Goal: Task Accomplishment & Management: Manage account settings

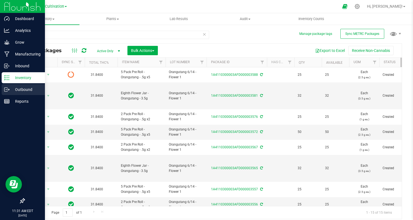
click at [12, 93] on div "Outbound" at bounding box center [23, 89] width 43 height 11
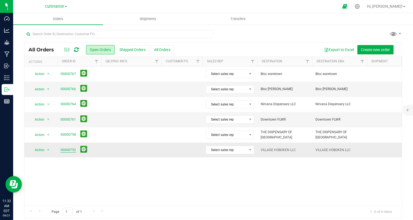
click at [69, 151] on link "00000752" at bounding box center [68, 149] width 15 height 5
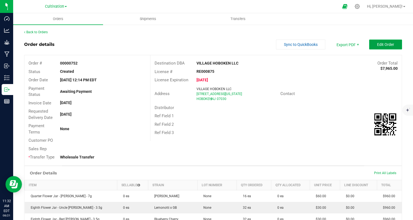
click at [391, 44] on span "Edit Order" at bounding box center [385, 44] width 17 height 4
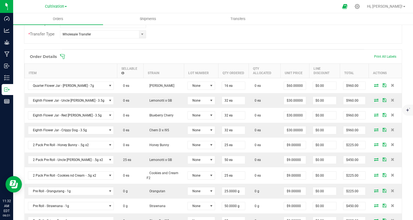
scroll to position [135, 0]
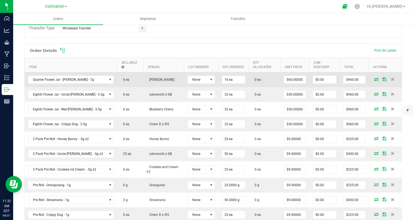
click at [372, 80] on span at bounding box center [376, 78] width 8 height 3
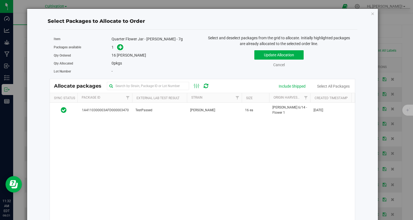
click at [374, 80] on div "Select Packages to Allocate to Order Item Quarter Flower Jar - [PERSON_NAME] - …" at bounding box center [202, 128] width 343 height 239
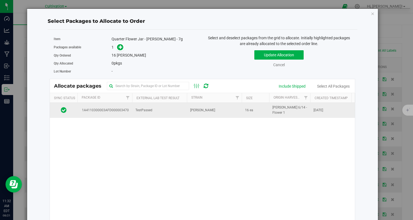
click at [252, 104] on td "16 ea" at bounding box center [255, 110] width 27 height 15
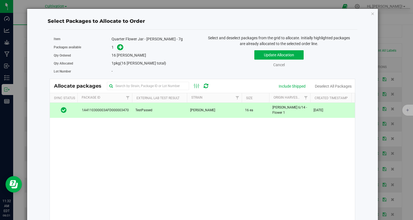
click at [288, 49] on div "Update Allocation Cancel Include Shipped Deselect All Packages" at bounding box center [279, 58] width 145 height 20
click at [287, 56] on button "Update Allocation" at bounding box center [278, 54] width 49 height 9
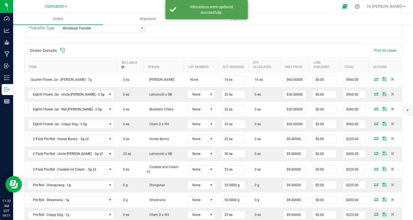
click at [376, 92] on icon at bounding box center [376, 93] width 4 height 3
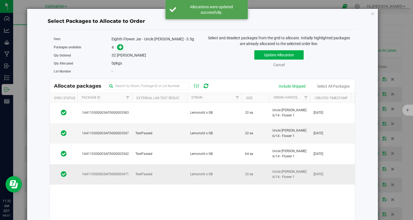
click at [188, 165] on td "Lemonotti x GB" at bounding box center [214, 174] width 55 height 20
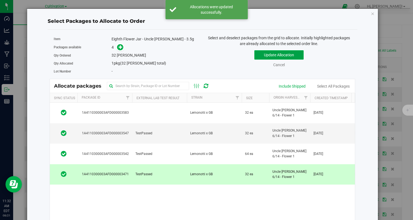
click at [282, 56] on button "Update Allocation" at bounding box center [278, 54] width 49 height 9
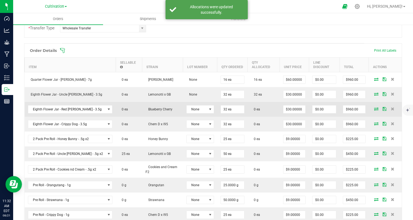
click at [375, 108] on icon at bounding box center [376, 108] width 4 height 3
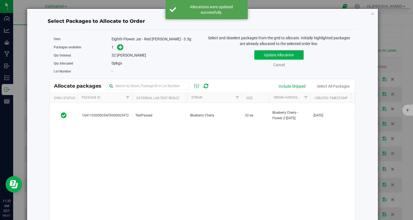
click at [143, 124] on td "TestPassed" at bounding box center [159, 115] width 55 height 25
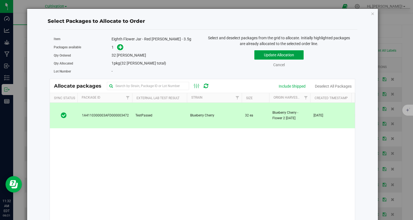
click at [287, 53] on button "Update Allocation" at bounding box center [278, 54] width 49 height 9
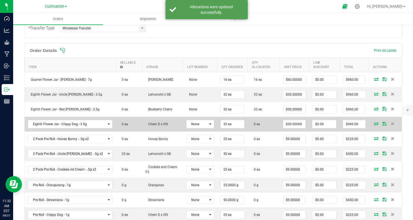
click at [377, 125] on icon at bounding box center [376, 123] width 4 height 3
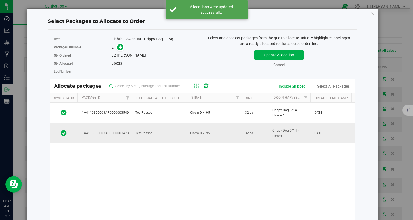
click at [157, 127] on td "TestPassed" at bounding box center [159, 133] width 55 height 20
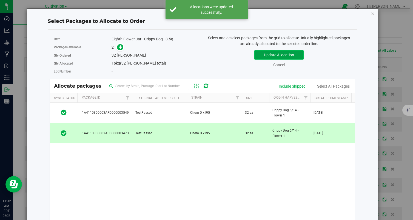
click at [268, 57] on button "Update Allocation" at bounding box center [278, 54] width 49 height 9
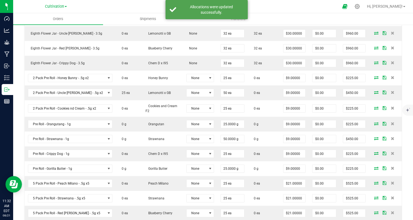
scroll to position [197, 0]
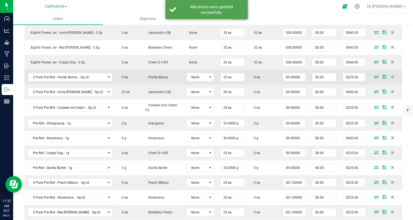
click at [376, 77] on icon at bounding box center [376, 76] width 4 height 3
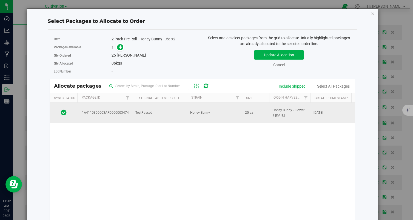
click at [213, 103] on td "Honey Bunny" at bounding box center [214, 113] width 55 height 20
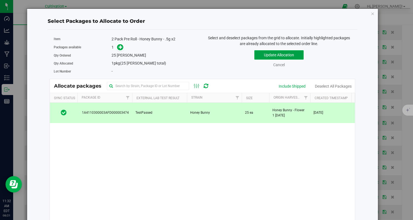
click at [268, 54] on button "Update Allocation" at bounding box center [278, 54] width 49 height 9
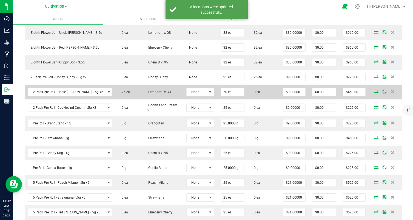
click at [376, 90] on icon at bounding box center [376, 91] width 4 height 3
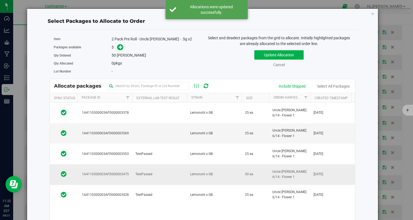
click at [180, 178] on td "TestPassed" at bounding box center [159, 174] width 55 height 21
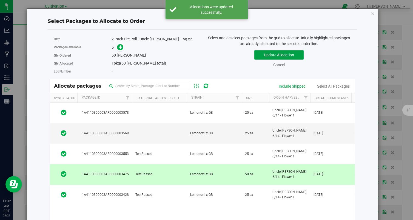
click at [274, 55] on button "Update Allocation" at bounding box center [278, 54] width 49 height 9
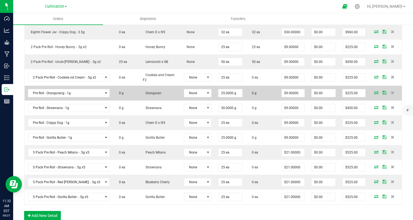
scroll to position [232, 0]
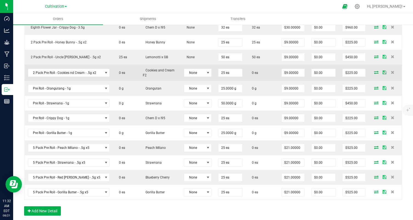
click at [377, 72] on icon at bounding box center [376, 71] width 4 height 3
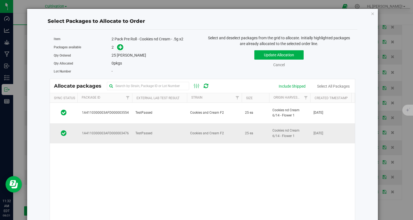
click at [140, 134] on span "TestPassed" at bounding box center [143, 132] width 17 height 5
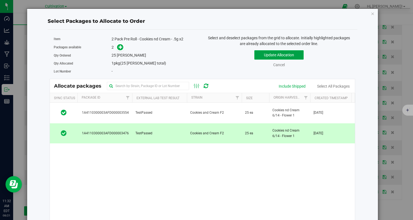
click at [268, 50] on button "Update Allocation" at bounding box center [278, 54] width 49 height 9
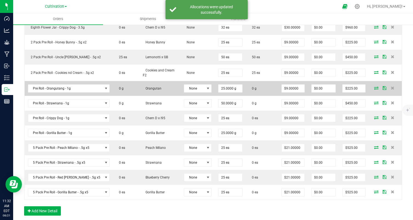
click at [374, 86] on span at bounding box center [376, 87] width 8 height 3
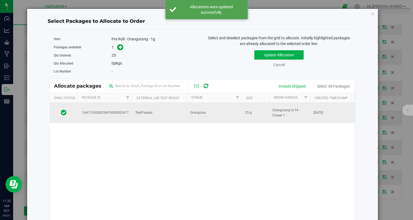
click at [246, 111] on span "25 g" at bounding box center [248, 112] width 7 height 5
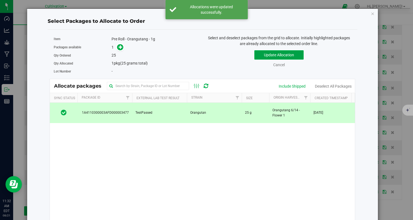
click at [267, 56] on button "Update Allocation" at bounding box center [278, 54] width 49 height 9
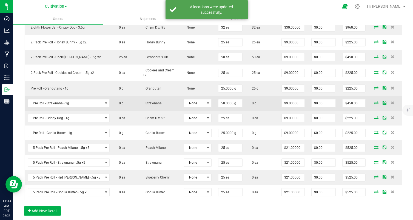
click at [374, 103] on icon at bounding box center [376, 102] width 4 height 3
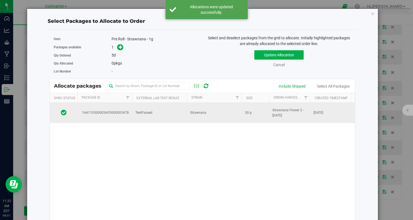
click at [215, 114] on td "Strawnana" at bounding box center [214, 113] width 55 height 20
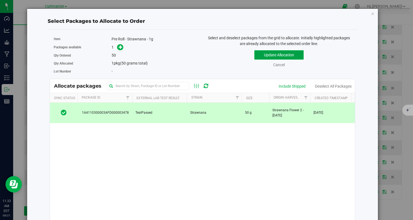
click at [267, 53] on button "Update Allocation" at bounding box center [278, 54] width 49 height 9
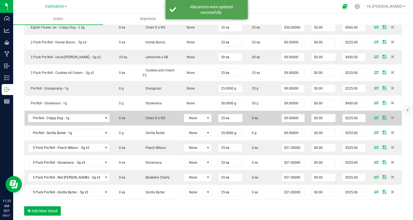
click at [376, 117] on icon at bounding box center [376, 117] width 4 height 3
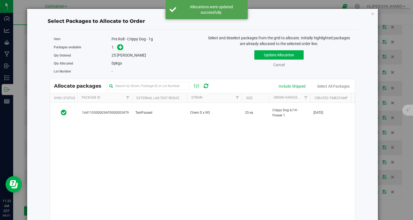
click at [182, 120] on td "TestPassed" at bounding box center [159, 113] width 55 height 20
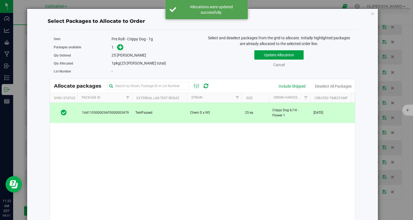
click at [268, 55] on button "Update Allocation" at bounding box center [278, 54] width 49 height 9
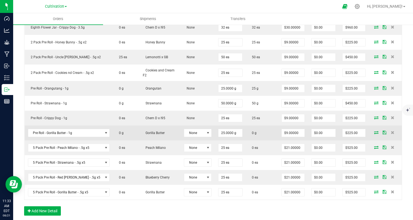
click at [375, 131] on icon at bounding box center [376, 131] width 4 height 3
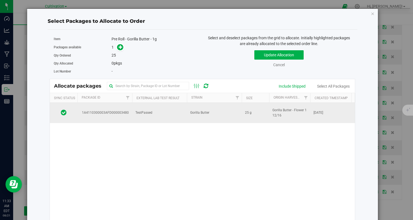
click at [162, 112] on td "TestPassed" at bounding box center [159, 113] width 55 height 20
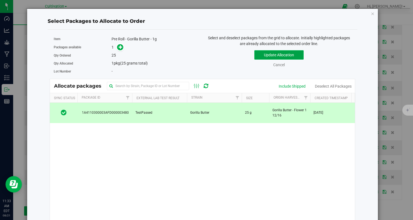
click at [270, 52] on button "Update Allocation" at bounding box center [278, 54] width 49 height 9
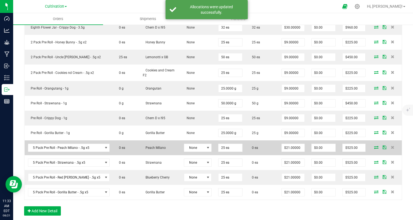
click at [375, 147] on icon at bounding box center [376, 146] width 4 height 3
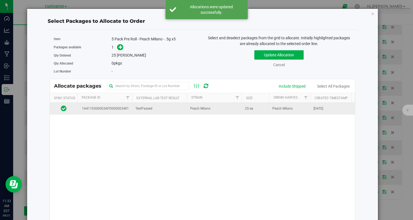
click at [177, 108] on td "TestPassed" at bounding box center [159, 109] width 55 height 12
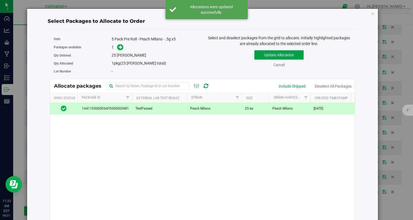
click at [274, 56] on button "Update Allocation" at bounding box center [278, 54] width 49 height 9
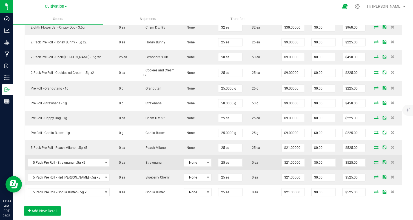
click at [377, 162] on icon at bounding box center [376, 161] width 4 height 3
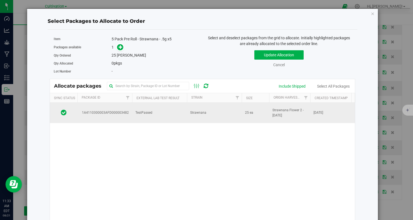
click at [182, 110] on td "TestPassed" at bounding box center [159, 113] width 55 height 20
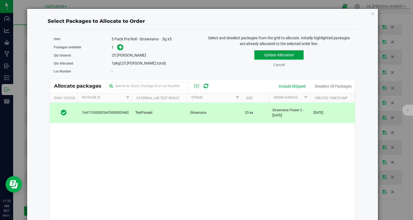
click at [277, 53] on button "Update Allocation" at bounding box center [278, 54] width 49 height 9
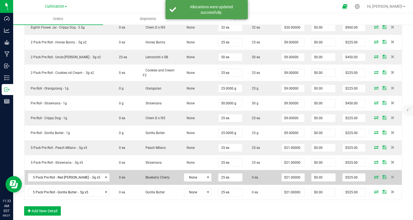
click at [375, 175] on icon at bounding box center [376, 176] width 4 height 3
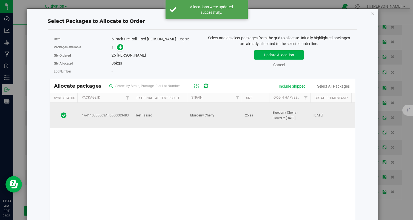
click at [204, 111] on td "Blueberry Cherry" at bounding box center [214, 115] width 55 height 25
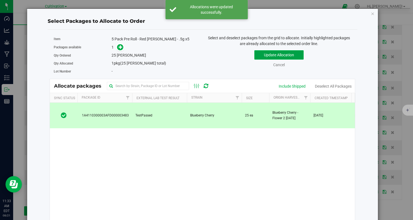
click at [282, 55] on button "Update Allocation" at bounding box center [278, 54] width 49 height 9
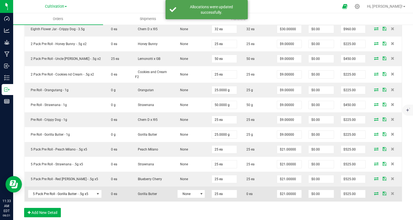
click at [376, 191] on icon at bounding box center [376, 192] width 4 height 3
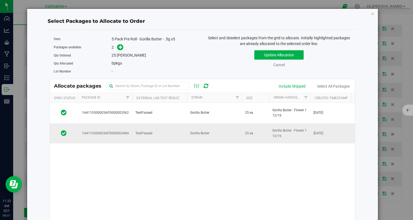
click at [179, 132] on td "TestPassed" at bounding box center [159, 133] width 55 height 20
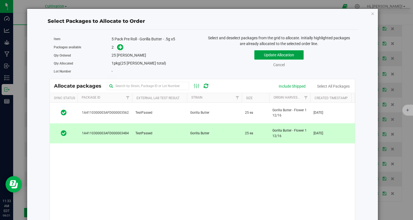
click at [280, 52] on button "Update Allocation" at bounding box center [278, 54] width 49 height 9
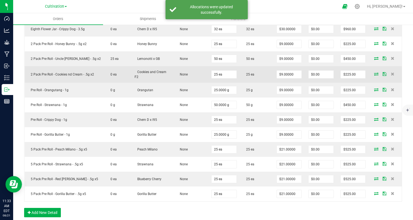
scroll to position [0, 0]
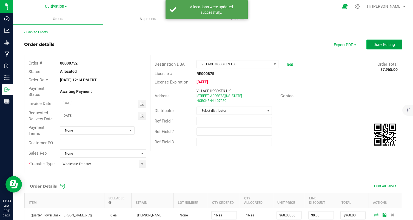
click at [386, 45] on span "Done Editing" at bounding box center [384, 44] width 21 height 4
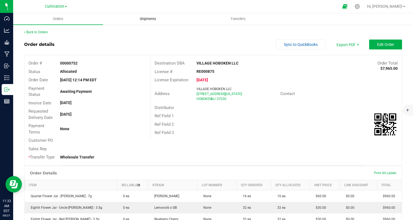
click at [143, 22] on uib-tab-heading "Shipments" at bounding box center [147, 18] width 89 height 11
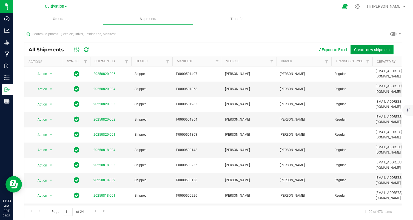
click at [385, 50] on span "Create new shipment" at bounding box center [372, 49] width 36 height 4
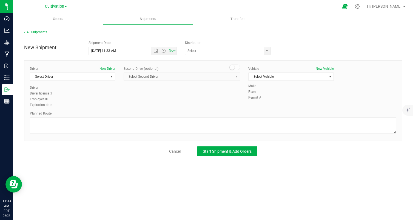
click at [91, 81] on div "Driver New Driver Select Driver Select Driver [PERSON_NAME] [PERSON_NAME] [PERS…" at bounding box center [73, 75] width 86 height 19
click at [85, 76] on span "Select Driver" at bounding box center [69, 77] width 78 height 8
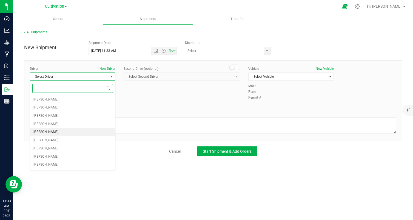
click at [70, 129] on li "[PERSON_NAME]" at bounding box center [72, 132] width 85 height 8
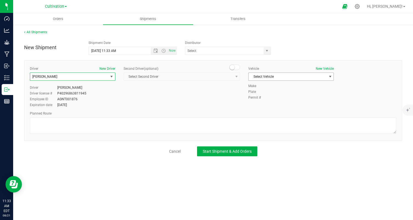
click at [287, 73] on span "Select Vehicle" at bounding box center [288, 77] width 78 height 8
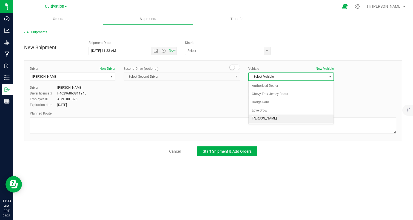
click at [284, 115] on li "[PERSON_NAME]" at bounding box center [291, 118] width 85 height 8
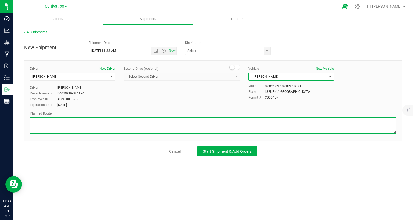
click at [269, 125] on textarea at bounding box center [213, 125] width 367 height 16
type textarea "randomized by facility"
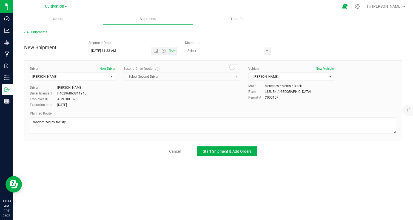
click at [184, 198] on div "Orders Shipments Transfers All Shipments New Shipment Shipment Date [DATE] 11:3…" at bounding box center [213, 116] width 400 height 206
click at [223, 149] on span "Start Shipment & Add Orders" at bounding box center [227, 151] width 49 height 4
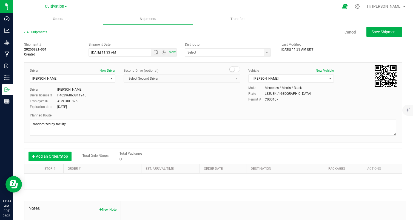
click at [39, 157] on button "Add an Order/Stop" at bounding box center [50, 155] width 43 height 9
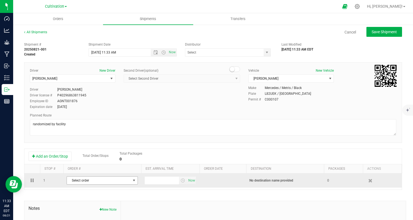
click at [87, 182] on span "Select order" at bounding box center [99, 180] width 64 height 8
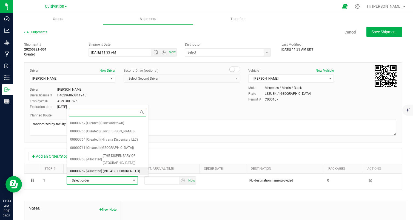
click at [117, 168] on span "(VILLAGE HOBOKEN LLC)" at bounding box center [121, 171] width 37 height 7
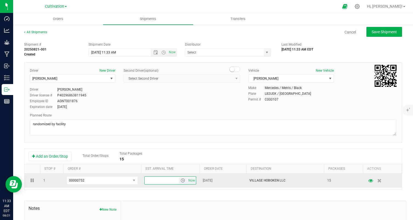
click at [167, 182] on input "text" at bounding box center [162, 180] width 34 height 8
type input "6:00 PM"
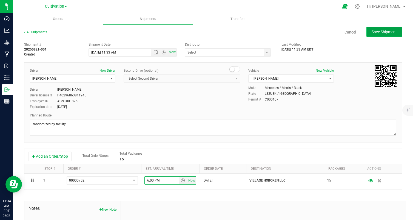
click at [379, 32] on span "Save Shipment" at bounding box center [384, 32] width 25 height 4
type input "[DATE] 3:33 PM"
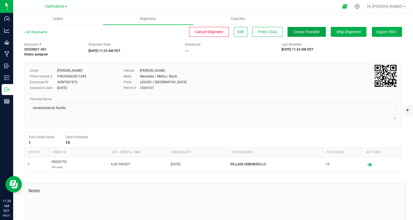
click at [315, 34] on button "Create Transfer" at bounding box center [307, 32] width 38 height 10
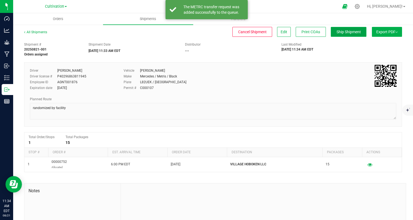
click at [344, 32] on span "Ship Shipment" at bounding box center [349, 32] width 24 height 4
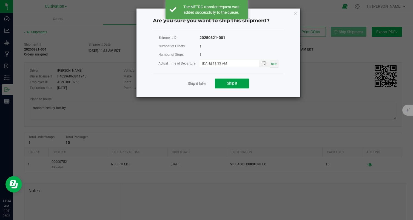
click at [242, 80] on button "Ship it" at bounding box center [232, 83] width 34 height 10
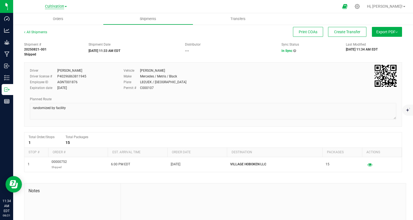
click at [53, 7] on span "Cultivation" at bounding box center [54, 6] width 19 height 5
click at [57, 24] on link "Manufacturing" at bounding box center [56, 26] width 80 height 7
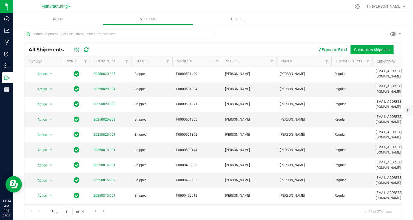
click at [58, 19] on span "Orders" at bounding box center [58, 18] width 25 height 5
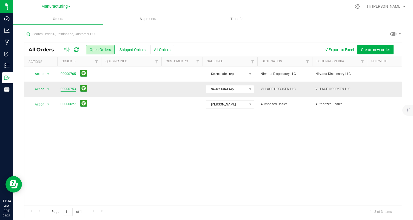
click at [64, 89] on link "00000753" at bounding box center [68, 88] width 15 height 5
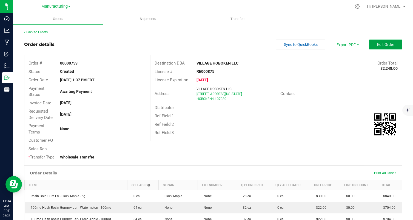
click at [381, 47] on button "Edit Order" at bounding box center [385, 44] width 33 height 10
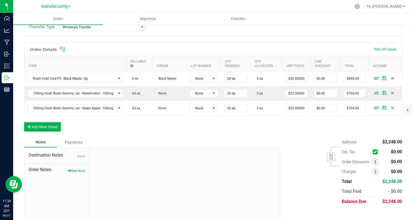
scroll to position [143, 0]
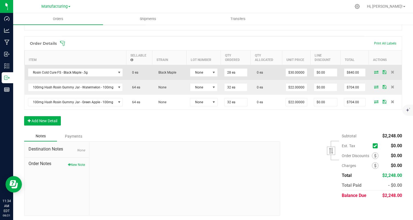
click at [376, 72] on icon at bounding box center [376, 71] width 4 height 3
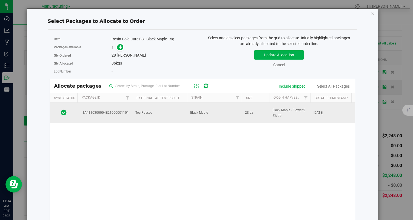
click at [201, 119] on td "Black Maple" at bounding box center [214, 113] width 55 height 20
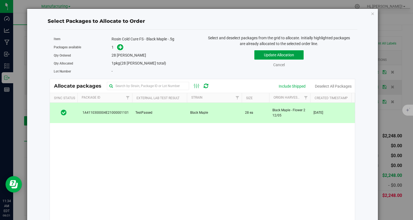
click at [276, 54] on button "Update Allocation" at bounding box center [278, 54] width 49 height 9
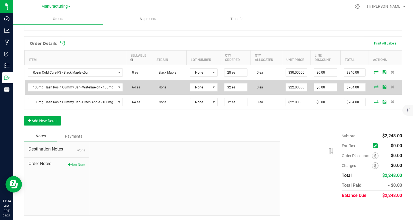
click at [377, 86] on icon at bounding box center [376, 86] width 4 height 3
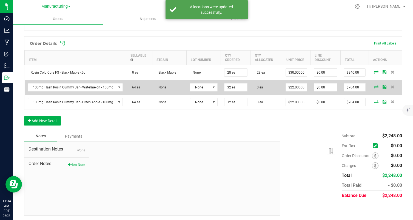
click at [377, 86] on icon at bounding box center [376, 86] width 4 height 3
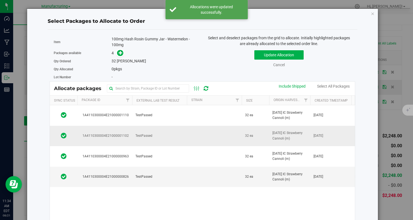
click at [153, 140] on td "TestPassed" at bounding box center [159, 136] width 55 height 21
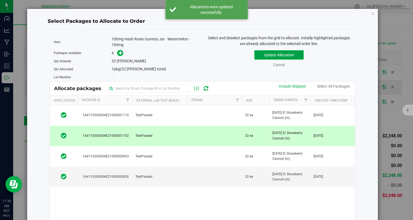
click at [266, 56] on button "Update Allocation" at bounding box center [278, 54] width 49 height 9
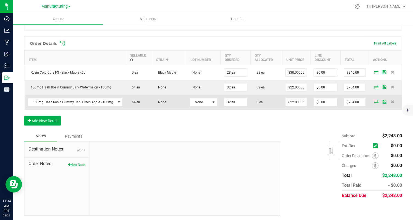
click at [376, 101] on icon at bounding box center [376, 101] width 4 height 3
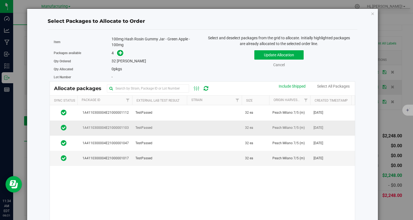
click at [159, 130] on td "TestPassed" at bounding box center [159, 127] width 55 height 15
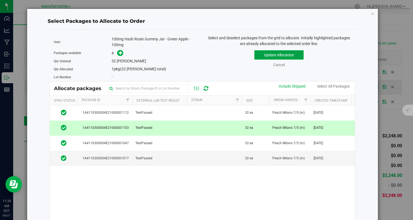
click at [288, 53] on button "Update Allocation" at bounding box center [278, 54] width 49 height 9
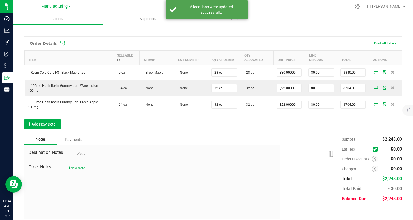
scroll to position [0, 0]
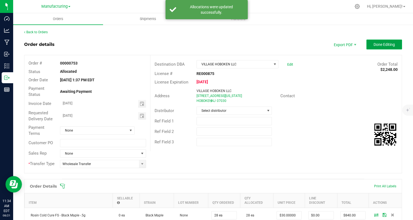
click at [386, 42] on button "Done Editing" at bounding box center [385, 44] width 36 height 10
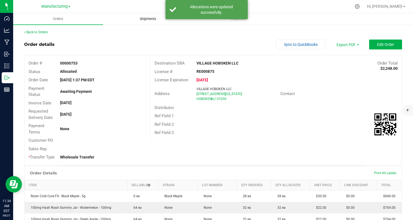
click at [149, 19] on span "Shipments" at bounding box center [147, 18] width 31 height 5
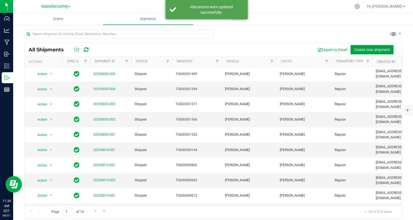
click at [375, 52] on button "Create new shipment" at bounding box center [372, 49] width 43 height 9
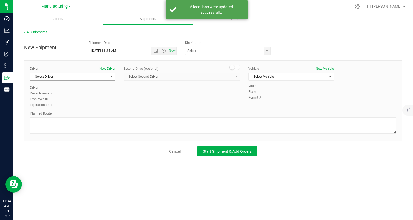
click at [67, 80] on span "Select Driver" at bounding box center [69, 77] width 78 height 8
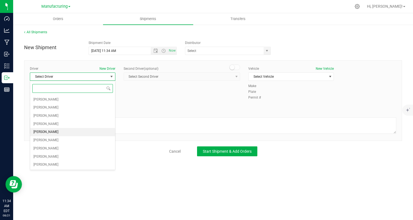
click at [61, 132] on li "[PERSON_NAME]" at bounding box center [72, 132] width 85 height 8
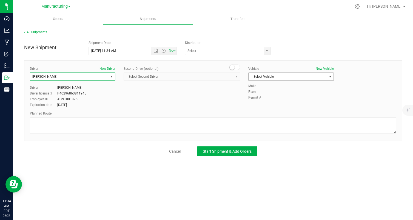
click at [310, 73] on span "Select Vehicle" at bounding box center [288, 77] width 78 height 8
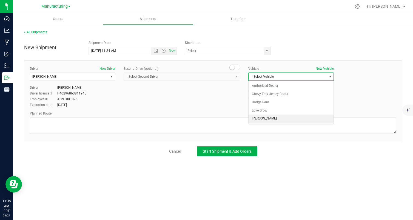
click at [289, 119] on li "[PERSON_NAME]" at bounding box center [291, 118] width 85 height 8
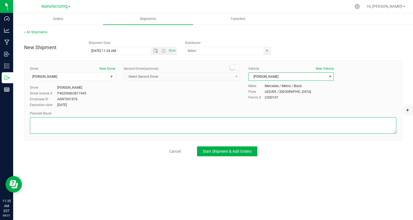
click at [278, 130] on textarea at bounding box center [213, 125] width 367 height 16
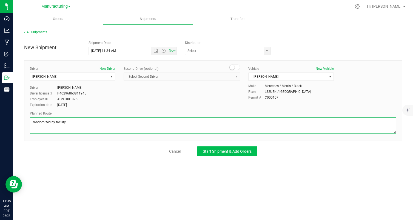
type textarea "randomized by facility"
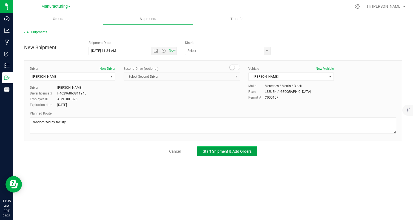
click at [229, 151] on span "Start Shipment & Add Orders" at bounding box center [227, 151] width 49 height 4
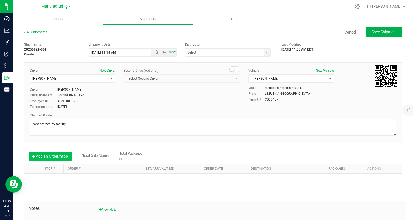
click at [46, 155] on button "Add an Order/Stop" at bounding box center [50, 155] width 43 height 9
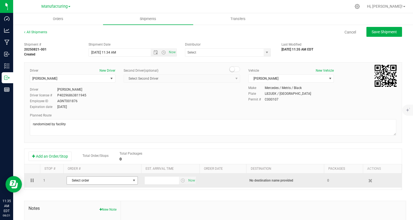
click at [86, 181] on span "Select order" at bounding box center [99, 180] width 64 height 8
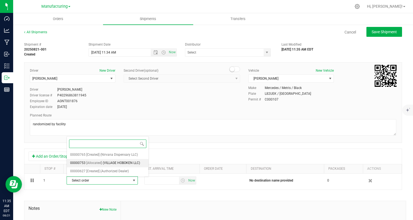
click at [114, 166] on span "(VILLAGE HOBOKEN LLC)" at bounding box center [121, 162] width 37 height 7
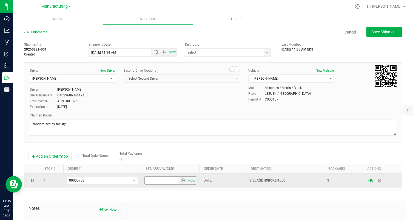
click at [155, 180] on input "text" at bounding box center [162, 180] width 34 height 8
type input "6:00 PM"
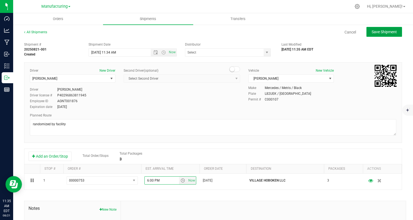
click at [376, 33] on span "Save Shipment" at bounding box center [384, 32] width 25 height 4
type input "[DATE] 3:34 PM"
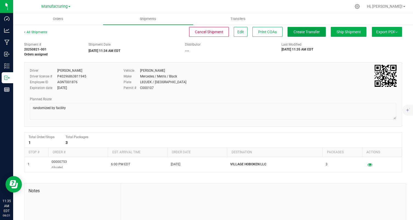
click at [310, 31] on span "Create Transfer" at bounding box center [307, 32] width 26 height 4
click at [351, 24] on ul "Orders Shipments Transfers" at bounding box center [219, 19] width 413 height 12
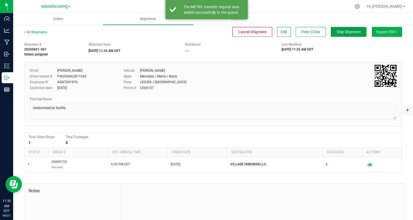
click at [350, 29] on button "Ship Shipment" at bounding box center [349, 32] width 36 height 10
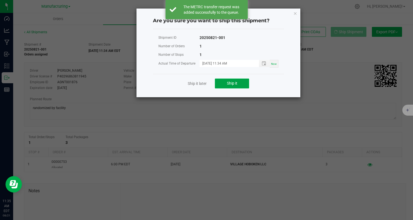
click at [230, 86] on button "Ship it" at bounding box center [232, 83] width 34 height 10
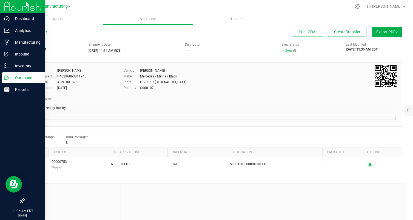
click at [19, 76] on p "Outbound" at bounding box center [26, 77] width 33 height 7
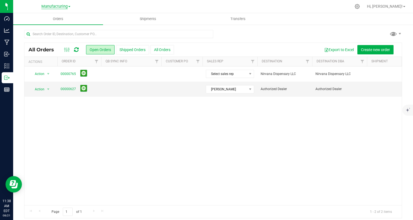
click at [57, 6] on span "Manufacturing" at bounding box center [54, 6] width 26 height 5
click at [44, 22] on link "Cultivation" at bounding box center [56, 19] width 80 height 7
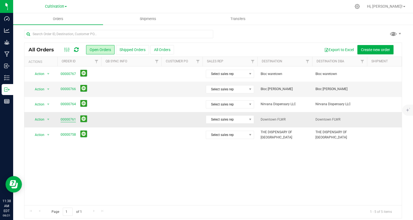
click at [69, 119] on link "00000761" at bounding box center [68, 119] width 15 height 5
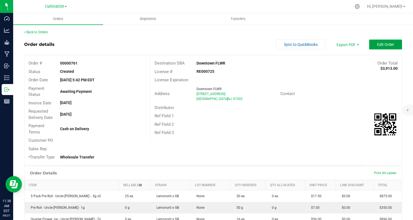
click at [399, 40] on button "Edit Order" at bounding box center [385, 44] width 33 height 10
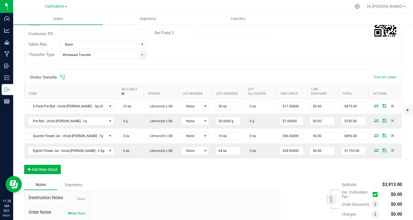
scroll to position [110, 0]
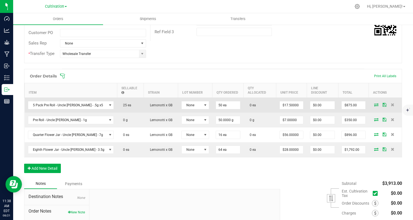
click at [376, 103] on icon at bounding box center [376, 104] width 4 height 3
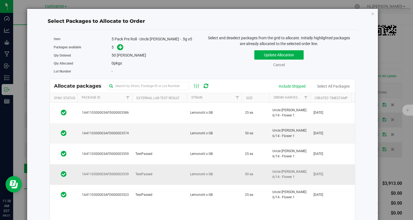
click at [170, 170] on td "TestPassed" at bounding box center [159, 174] width 55 height 21
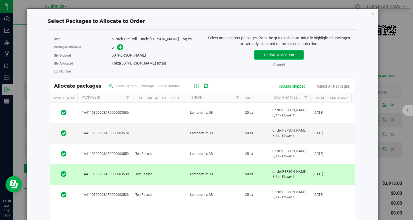
click at [267, 55] on button "Update Allocation" at bounding box center [278, 54] width 49 height 9
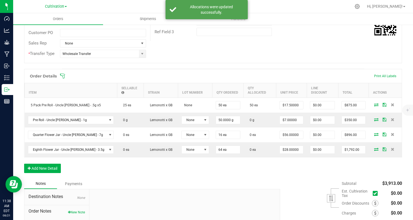
click at [376, 118] on icon at bounding box center [376, 119] width 4 height 3
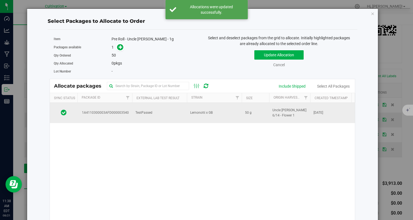
click at [167, 108] on td "TestPassed" at bounding box center [159, 113] width 55 height 20
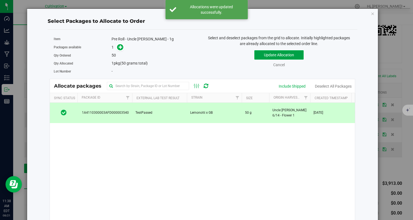
click at [289, 56] on button "Update Allocation" at bounding box center [278, 54] width 49 height 9
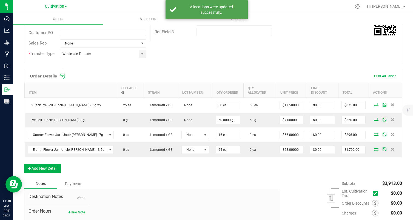
click at [375, 132] on icon at bounding box center [376, 133] width 4 height 3
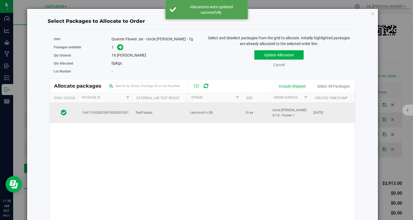
click at [144, 112] on span "TestPassed" at bounding box center [143, 112] width 17 height 5
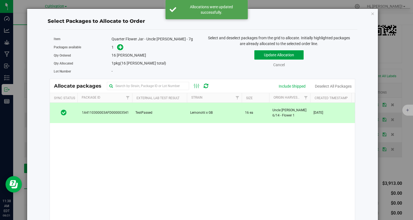
click at [285, 56] on button "Update Allocation" at bounding box center [278, 54] width 49 height 9
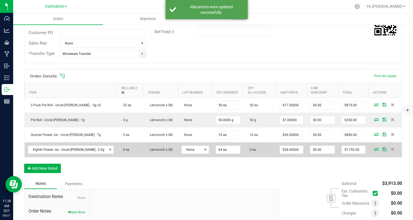
click at [374, 147] on icon at bounding box center [376, 148] width 4 height 3
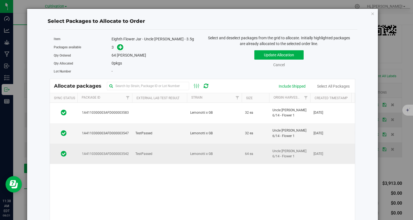
click at [184, 153] on td "TestPassed" at bounding box center [159, 153] width 55 height 20
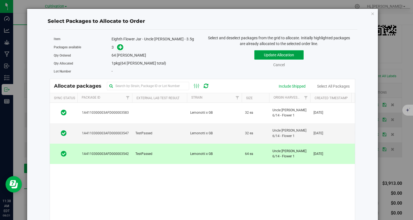
click at [274, 57] on button "Update Allocation" at bounding box center [278, 54] width 49 height 9
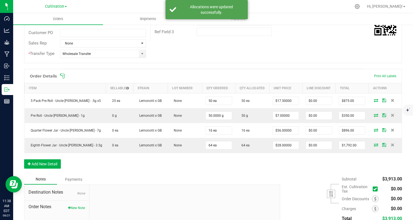
scroll to position [0, 0]
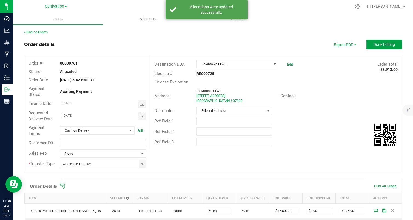
click at [383, 40] on button "Done Editing" at bounding box center [385, 44] width 36 height 10
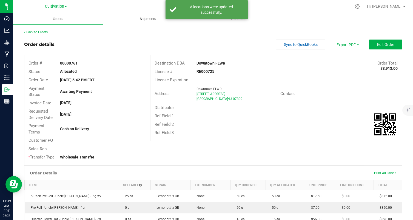
click at [139, 20] on span "Shipments" at bounding box center [147, 18] width 31 height 5
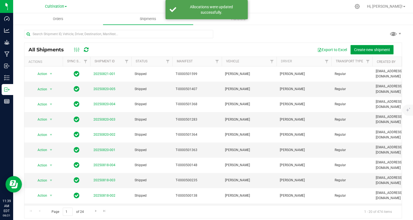
click at [366, 48] on span "Create new shipment" at bounding box center [372, 49] width 36 height 4
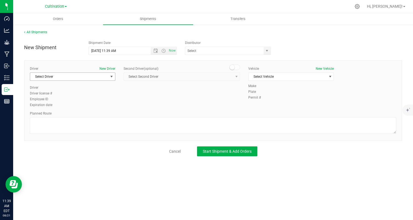
click at [79, 74] on span "Select Driver" at bounding box center [69, 77] width 78 height 8
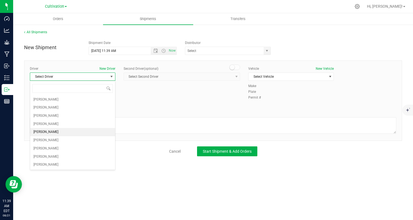
click at [69, 131] on li "[PERSON_NAME]" at bounding box center [72, 132] width 85 height 8
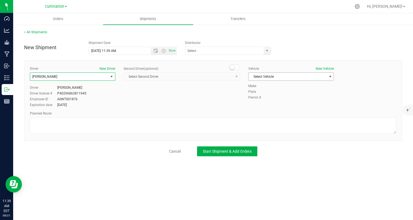
click at [285, 80] on span "Select Vehicle" at bounding box center [291, 76] width 86 height 8
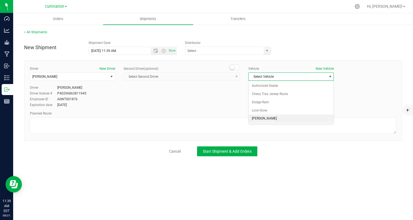
click at [265, 116] on li "[PERSON_NAME]" at bounding box center [291, 118] width 85 height 8
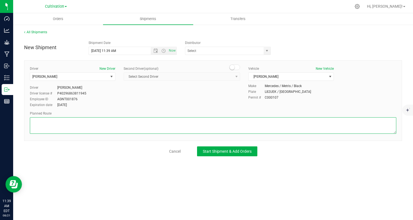
click at [258, 122] on textarea at bounding box center [213, 125] width 367 height 16
type textarea "randomized by facility"
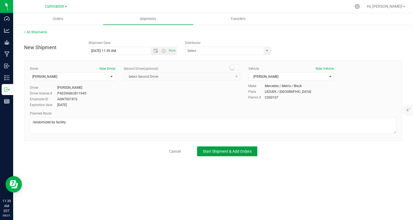
click at [228, 149] on span "Start Shipment & Add Orders" at bounding box center [227, 151] width 49 height 4
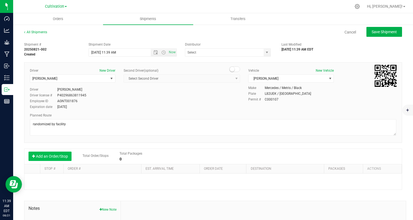
click at [69, 153] on button "Add an Order/Stop" at bounding box center [50, 155] width 43 height 9
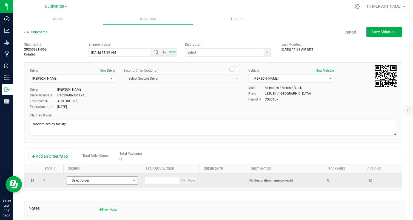
click at [104, 182] on span "Select order" at bounding box center [99, 180] width 64 height 8
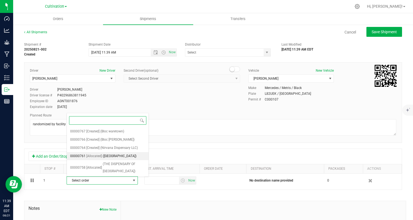
click at [124, 154] on span "([GEOGRAPHIC_DATA])" at bounding box center [120, 155] width 34 height 7
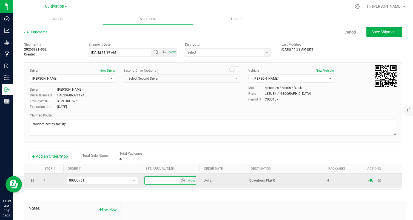
click at [162, 182] on input "text" at bounding box center [162, 180] width 34 height 8
type input "5:30 PM"
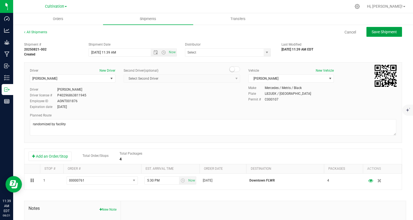
click at [379, 33] on span "Save Shipment" at bounding box center [384, 32] width 25 height 4
type input "[DATE] 3:39 PM"
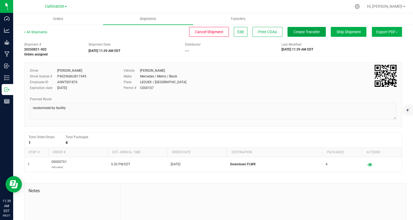
click at [314, 34] on span "Create Transfer" at bounding box center [307, 32] width 26 height 4
click at [337, 31] on span "Ship Shipment" at bounding box center [349, 32] width 24 height 4
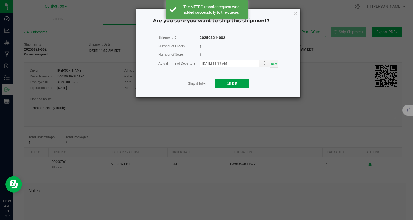
click at [236, 86] on button "Ship it" at bounding box center [232, 83] width 34 height 10
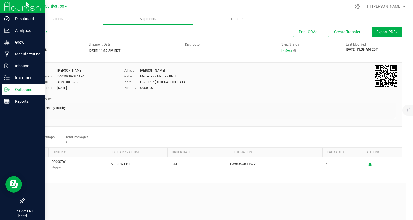
click at [11, 90] on p "Outbound" at bounding box center [26, 89] width 33 height 7
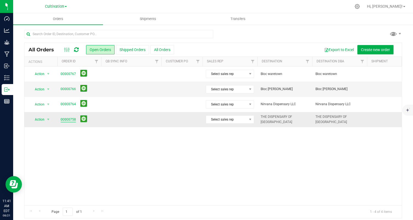
click at [69, 120] on link "00000758" at bounding box center [68, 119] width 15 height 5
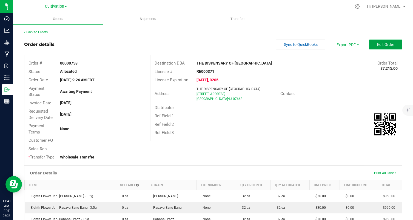
click at [378, 42] on button "Edit Order" at bounding box center [385, 44] width 33 height 10
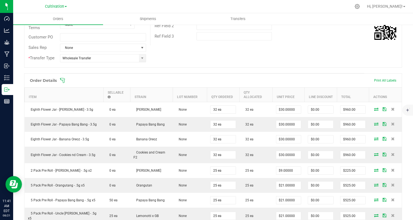
scroll to position [107, 0]
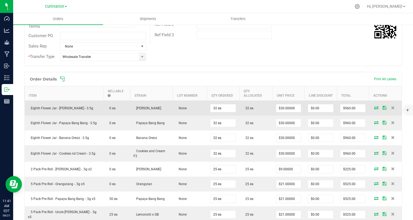
click at [375, 106] on icon at bounding box center [376, 107] width 4 height 3
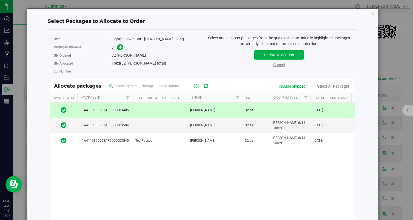
click at [278, 64] on link "Cancel" at bounding box center [279, 65] width 12 height 4
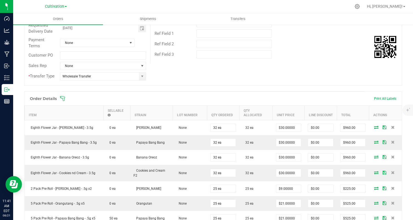
scroll to position [0, 0]
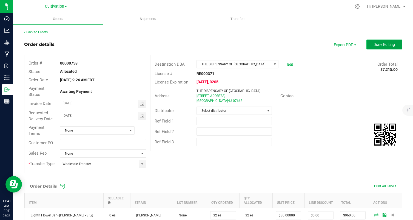
click at [388, 41] on button "Done Editing" at bounding box center [385, 44] width 36 height 10
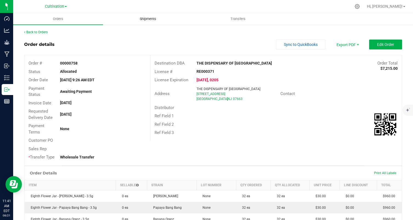
click at [147, 19] on span "Shipments" at bounding box center [147, 18] width 31 height 5
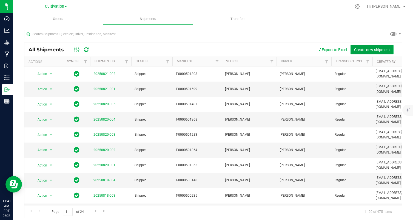
click at [377, 51] on span "Create new shipment" at bounding box center [372, 49] width 36 height 4
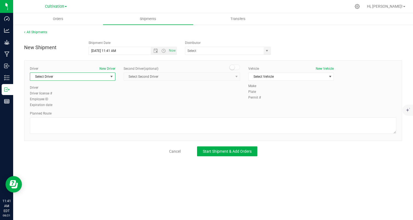
click at [68, 78] on span "Select Driver" at bounding box center [69, 77] width 78 height 8
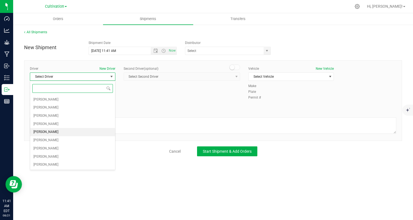
click at [73, 131] on li "[PERSON_NAME]" at bounding box center [72, 132] width 85 height 8
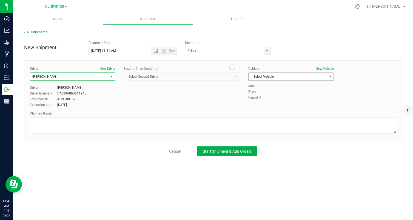
click at [280, 73] on span "Select Vehicle" at bounding box center [288, 77] width 78 height 8
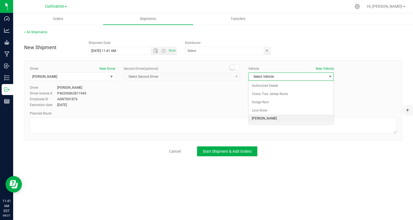
click at [282, 118] on li "[PERSON_NAME]" at bounding box center [291, 118] width 85 height 8
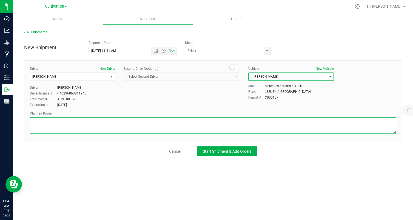
click at [282, 118] on textarea at bounding box center [213, 125] width 367 height 16
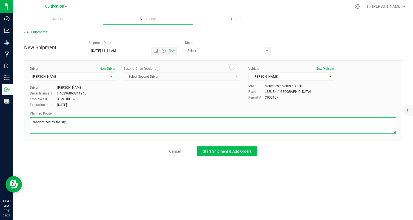
type textarea "randomized by facility"
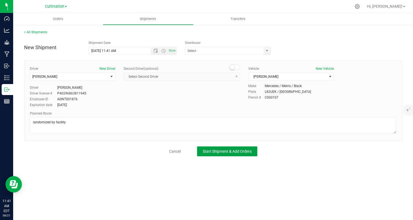
click at [237, 150] on span "Start Shipment & Add Orders" at bounding box center [227, 151] width 49 height 4
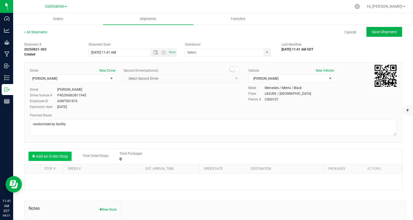
click at [48, 159] on button "Add an Order/Stop" at bounding box center [50, 155] width 43 height 9
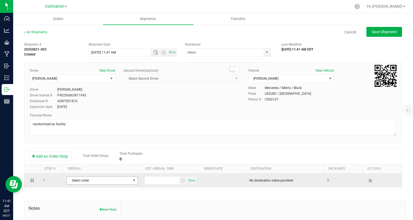
click at [105, 181] on span "Select order" at bounding box center [99, 180] width 64 height 8
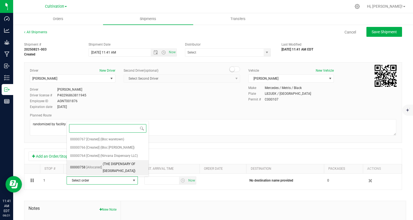
click at [117, 167] on span "(THE DISPENSARY OF [GEOGRAPHIC_DATA])" at bounding box center [124, 167] width 42 height 14
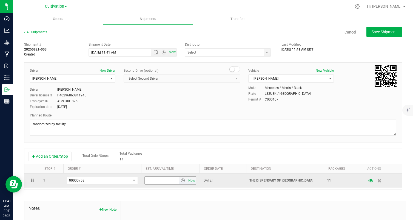
click at [164, 179] on input "text" at bounding box center [162, 180] width 34 height 8
type input "4:30 PM"
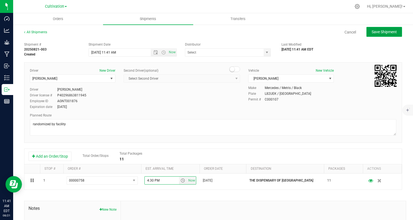
click at [377, 32] on span "Save Shipment" at bounding box center [384, 32] width 25 height 4
type input "[DATE] 3:41 PM"
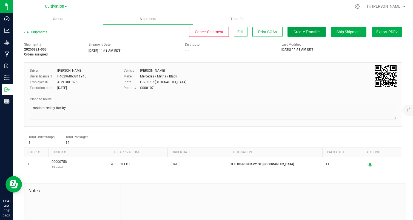
click at [306, 31] on span "Create Transfer" at bounding box center [307, 32] width 26 height 4
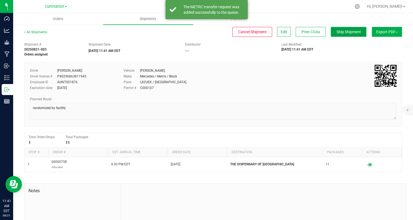
click at [333, 31] on button "Ship Shipment" at bounding box center [349, 32] width 36 height 10
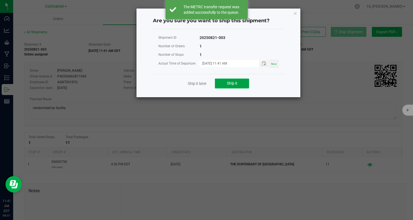
click at [223, 86] on button "Ship it" at bounding box center [232, 83] width 34 height 10
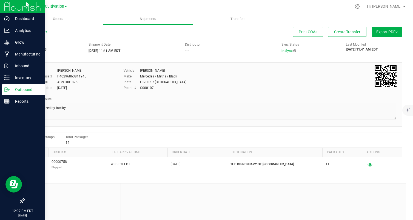
click at [10, 94] on div "Outbound" at bounding box center [23, 89] width 43 height 11
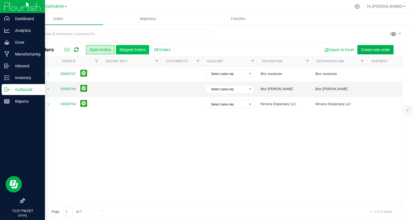
click at [130, 51] on button "Shipped Orders" at bounding box center [132, 49] width 33 height 9
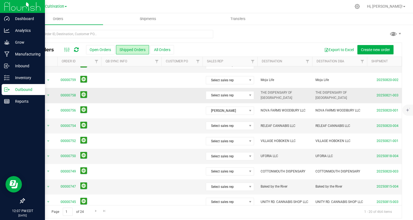
scroll to position [29, 0]
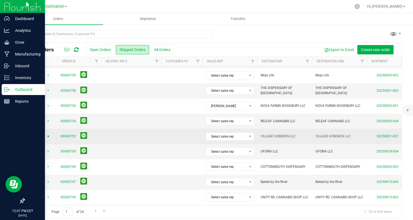
click at [40, 137] on span "Action" at bounding box center [37, 136] width 15 height 8
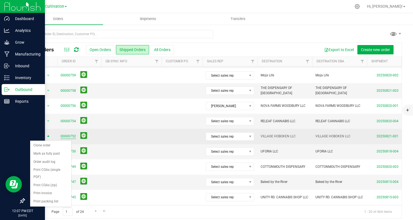
click at [67, 136] on link "00000752" at bounding box center [68, 136] width 15 height 5
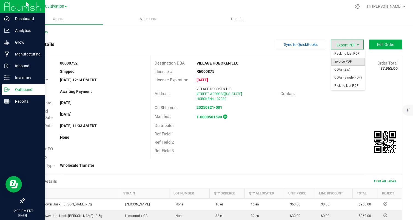
click at [352, 62] on span "Invoice PDF" at bounding box center [348, 62] width 34 height 8
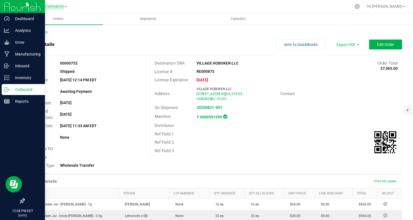
click at [53, 5] on span "Cultivation" at bounding box center [54, 6] width 19 height 5
click at [51, 27] on link "Manufacturing" at bounding box center [56, 26] width 80 height 7
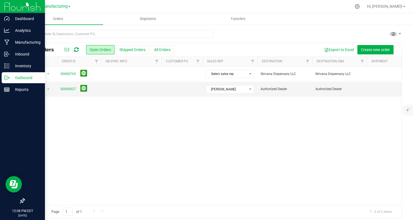
click at [132, 55] on div "All Orders Open Orders Shipped Orders All Orders Export to Excel Create new ord…" at bounding box center [212, 50] width 377 height 14
click at [129, 50] on button "Shipped Orders" at bounding box center [132, 49] width 33 height 9
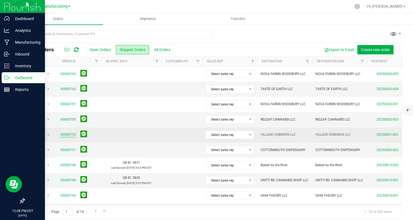
click at [68, 134] on link "00000753" at bounding box center [68, 134] width 15 height 5
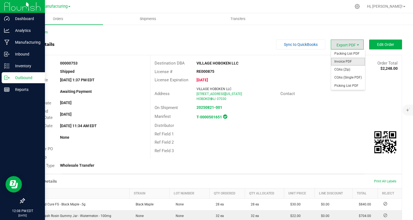
click at [350, 60] on span "Invoice PDF" at bounding box center [348, 62] width 34 height 8
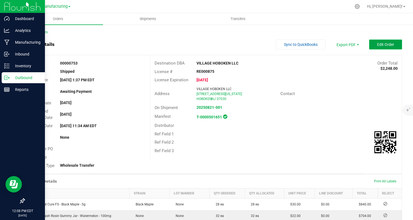
click at [388, 42] on span "Edit Order" at bounding box center [385, 44] width 17 height 4
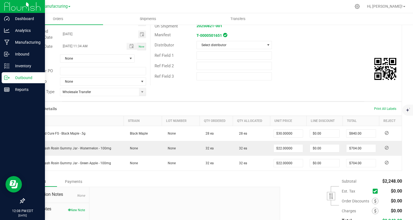
scroll to position [83, 0]
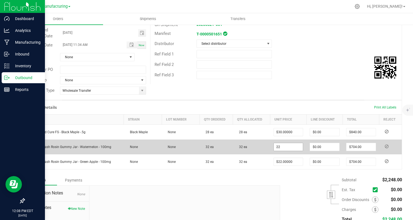
click at [288, 145] on input "22" at bounding box center [288, 147] width 29 height 8
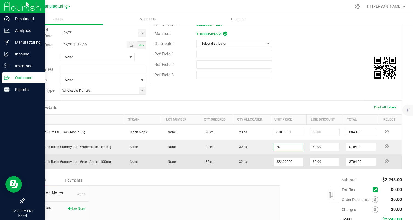
type input "$20.00000"
type input "$640.00"
click at [282, 161] on input "22" at bounding box center [288, 162] width 29 height 8
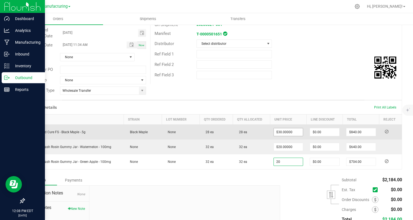
type input "20"
type input "30"
type input "$20.00000"
type input "$640.00"
click at [287, 128] on input "30" at bounding box center [288, 132] width 29 height 8
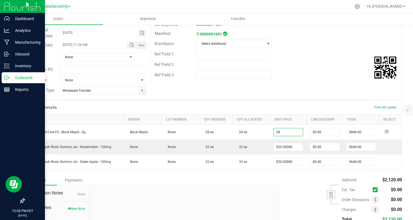
type input "$28.00000"
type input "$784.00"
click at [305, 80] on div "Destination DBA VILLAGE HOBOKEN LLC Order Total $2,120.00 License # RE000875 Li…" at bounding box center [276, 28] width 252 height 112
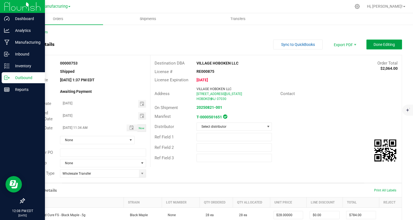
click at [383, 40] on button "Done Editing" at bounding box center [385, 44] width 36 height 10
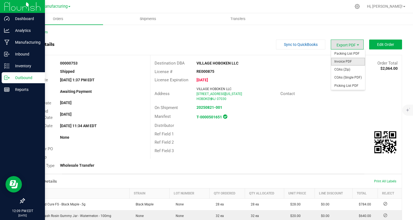
click at [348, 59] on span "Invoice PDF" at bounding box center [348, 62] width 34 height 8
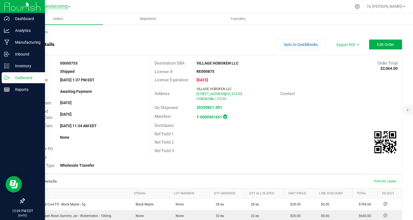
click at [56, 8] on span "Manufacturing" at bounding box center [54, 6] width 26 height 5
click at [40, 22] on link "Cultivation" at bounding box center [56, 19] width 80 height 7
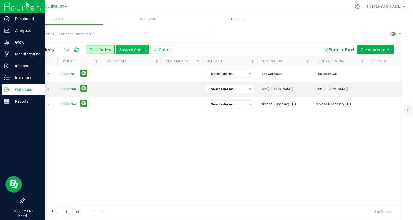
click at [129, 50] on button "Shipped Orders" at bounding box center [132, 49] width 33 height 9
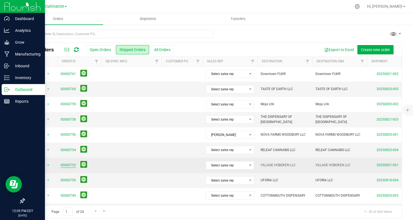
click at [66, 165] on link "00000752" at bounding box center [68, 164] width 15 height 5
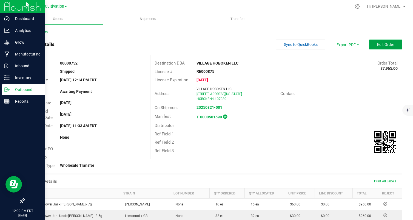
click at [388, 46] on span "Edit Order" at bounding box center [385, 44] width 17 height 4
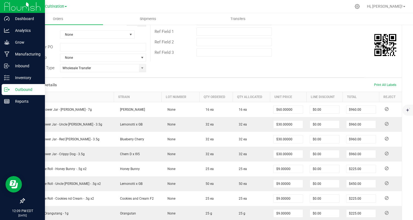
scroll to position [107, 0]
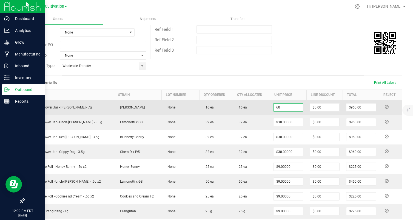
click at [295, 108] on input "60" at bounding box center [288, 107] width 29 height 8
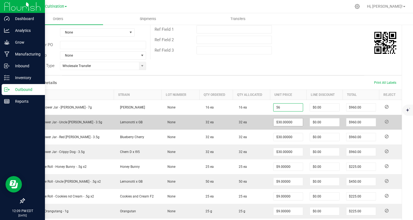
type input "$56.00000"
type input "$896.00"
click at [285, 121] on input "30" at bounding box center [288, 122] width 29 height 8
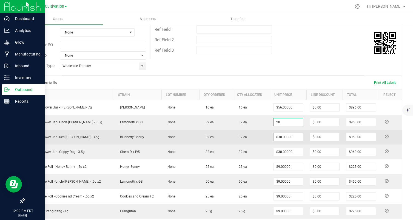
type input "$28.00000"
type input "$896.00"
click at [274, 138] on input "30" at bounding box center [288, 137] width 29 height 8
paste input "28"
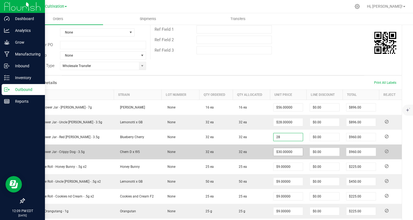
type input "$28.00000"
type input "$896.00"
click at [277, 153] on input "30" at bounding box center [288, 152] width 29 height 8
paste input "28"
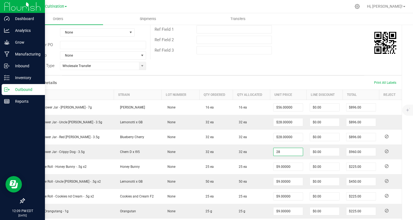
type input "$28.00000"
type input "$896.00"
click at [300, 26] on div "Ref Field 1" at bounding box center [276, 29] width 251 height 10
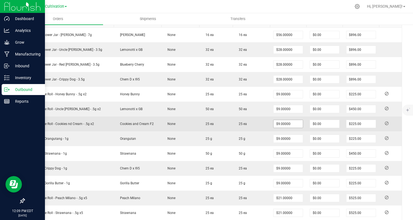
scroll to position [173, 0]
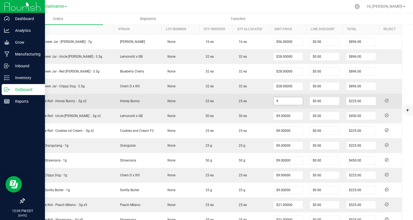
click at [286, 98] on input "9" at bounding box center [288, 101] width 29 height 8
type input "8"
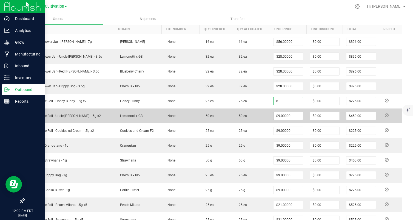
type input "$8.00000"
type input "$200.00"
click at [277, 116] on input "9" at bounding box center [288, 116] width 29 height 8
paste input "28"
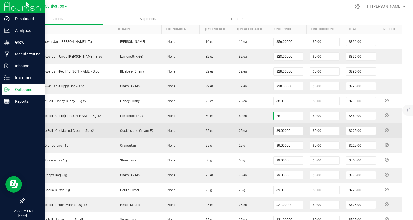
type input "$28.00000"
type input "$1,400.00"
click at [277, 127] on input "9" at bounding box center [288, 131] width 29 height 8
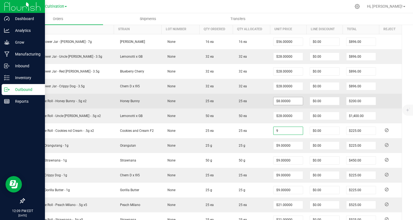
type input "$9.00000"
click at [284, 99] on input "8" at bounding box center [288, 101] width 29 height 8
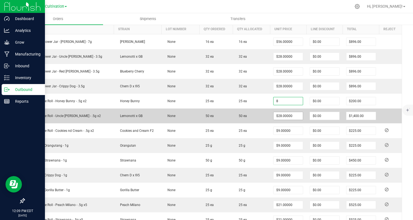
type input "$8.00000"
click at [283, 116] on input "28" at bounding box center [288, 116] width 29 height 8
paste input
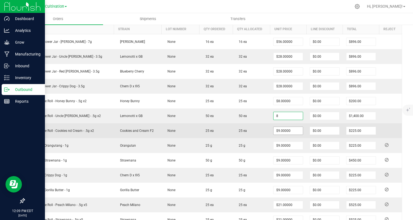
type input "$8.00000"
type input "$400.00"
click at [280, 127] on input "9" at bounding box center [288, 131] width 29 height 8
paste input "8"
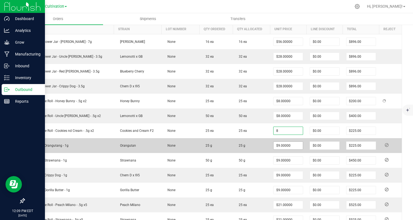
type input "8"
type input "9"
type input "$8.00000"
type input "$200.00"
click at [280, 143] on input "9" at bounding box center [288, 145] width 29 height 8
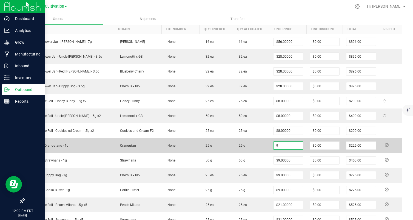
paste input "8"
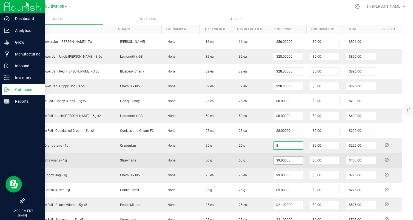
type input "$8.00000"
type input "$200.00"
click at [283, 159] on input "9" at bounding box center [288, 160] width 29 height 8
paste input "8"
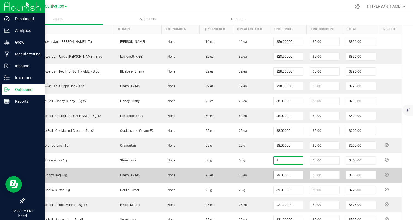
type input "$8.00000"
type input "$400.00"
click at [279, 172] on input "9" at bounding box center [288, 175] width 29 height 8
paste input "8"
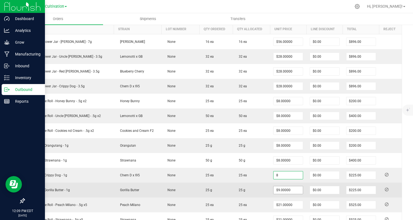
type input "$8.00000"
type input "$200.00"
click at [278, 188] on input "9" at bounding box center [288, 190] width 29 height 8
paste input "8"
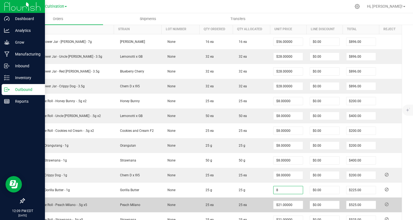
type input "$8.00000"
type input "$200.00"
click at [260, 197] on td "25 ea" at bounding box center [251, 204] width 37 height 15
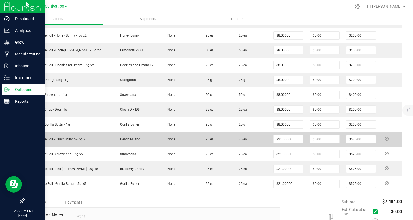
scroll to position [253, 0]
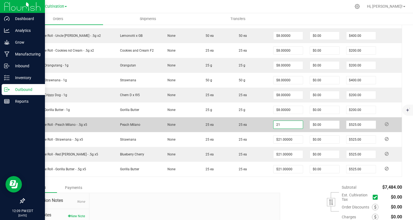
click at [285, 124] on input "21" at bounding box center [288, 125] width 29 height 8
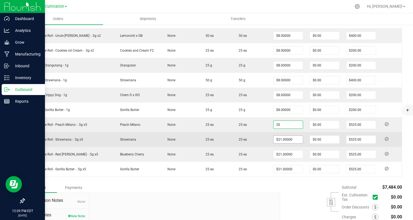
type input "$20.00000"
type input "$500.00"
click at [276, 135] on span "$21.00000" at bounding box center [288, 139] width 30 height 8
click at [276, 137] on input "21" at bounding box center [288, 139] width 29 height 8
paste input "0"
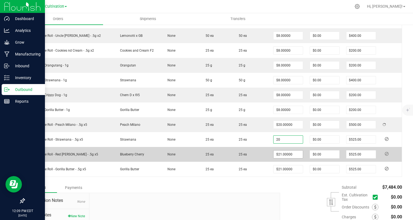
type input "$20.00000"
type input "$500.00"
click at [277, 157] on input "21" at bounding box center [288, 154] width 29 height 8
paste input "0"
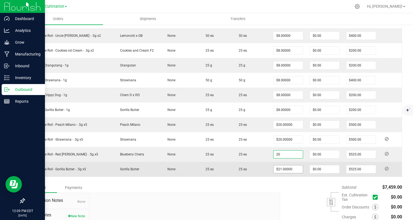
type input "$20.00000"
type input "$500.00"
click at [279, 169] on input "21" at bounding box center [288, 169] width 29 height 8
paste input "0"
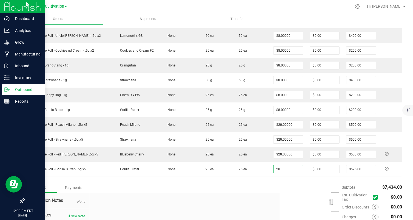
type input "$20.00000"
type input "$500.00"
click at [262, 190] on div "Notes Payments" at bounding box center [150, 187] width 252 height 10
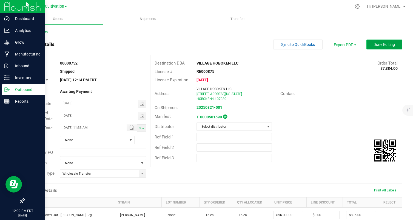
click at [388, 45] on span "Done Editing" at bounding box center [384, 44] width 21 height 4
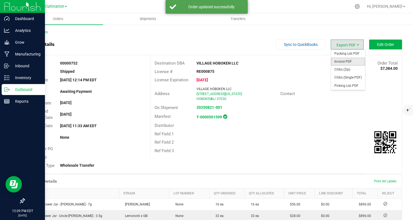
click at [351, 62] on span "Invoice PDF" at bounding box center [348, 62] width 34 height 8
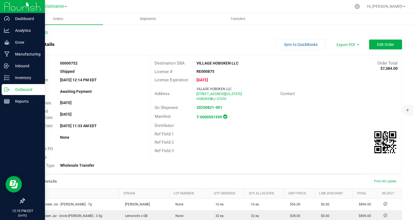
click at [40, 31] on link "Back to Orders" at bounding box center [36, 32] width 24 height 4
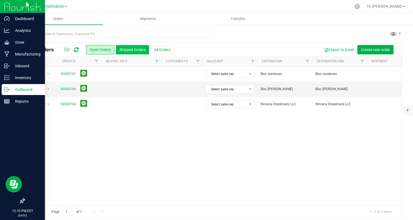
click at [124, 48] on button "Shipped Orders" at bounding box center [132, 49] width 33 height 9
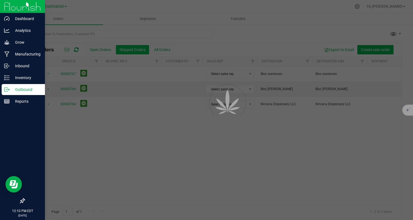
click at [124, 48] on div at bounding box center [206, 110] width 413 height 220
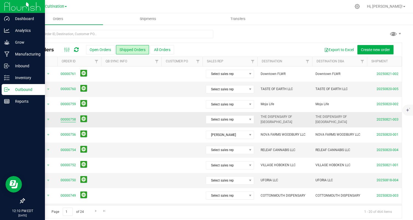
click at [64, 118] on link "00000758" at bounding box center [68, 119] width 15 height 5
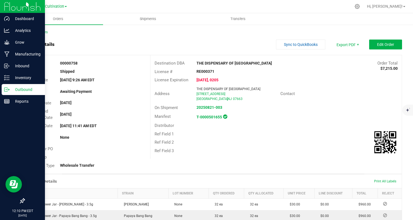
click at [385, 50] on outbound-order-header "Order details Sync to QuickBooks Export PDF Edit Order Order # 00000758 Status …" at bounding box center [213, 106] width 378 height 134
click at [387, 43] on span "Edit Order" at bounding box center [385, 44] width 17 height 4
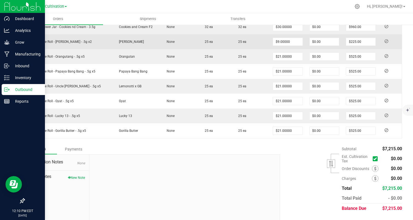
scroll to position [233, 0]
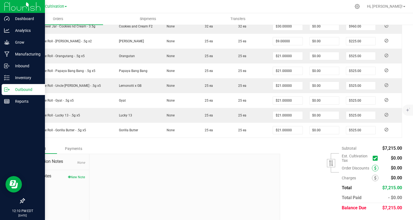
click at [374, 168] on icon at bounding box center [375, 168] width 2 height 4
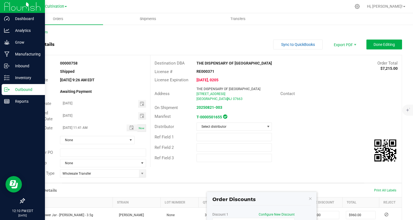
scroll to position [43, 0]
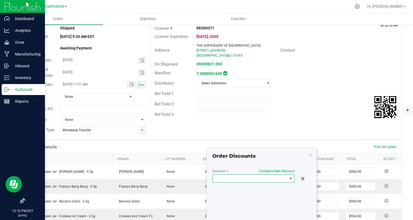
click at [237, 180] on span at bounding box center [250, 178] width 75 height 8
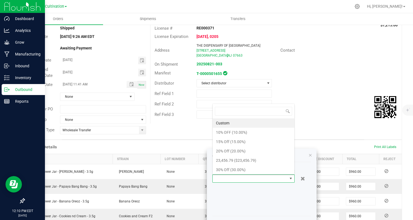
scroll to position [8, 82]
click at [240, 137] on li "15% Off (15.00%)" at bounding box center [254, 141] width 82 height 9
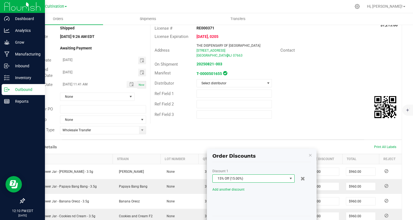
scroll to position [145, 0]
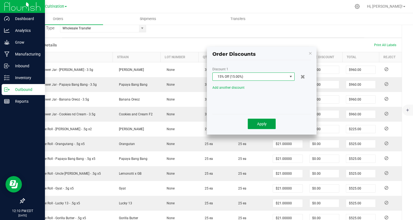
click at [258, 120] on button "Apply" at bounding box center [262, 123] width 28 height 10
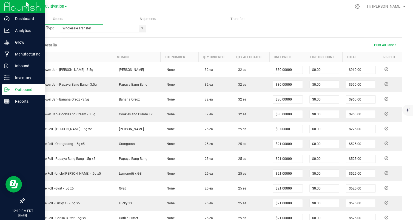
scroll to position [0, 0]
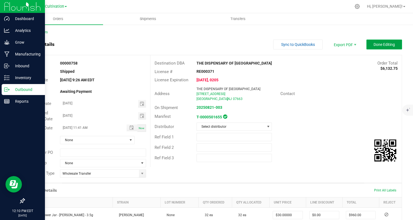
click at [389, 44] on span "Done Editing" at bounding box center [384, 44] width 21 height 4
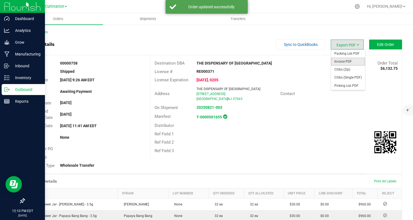
click at [345, 61] on span "Invoice PDF" at bounding box center [348, 62] width 34 height 8
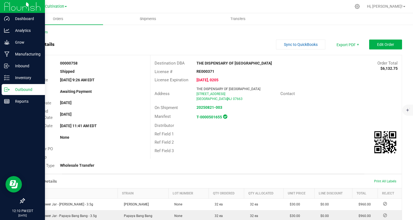
click at [58, 2] on div "Cultivation Cultivation Manufacturing" at bounding box center [57, 6] width 82 height 11
click at [58, 4] on span "Cultivation" at bounding box center [54, 6] width 19 height 5
click at [62, 26] on link "Manufacturing" at bounding box center [56, 26] width 80 height 7
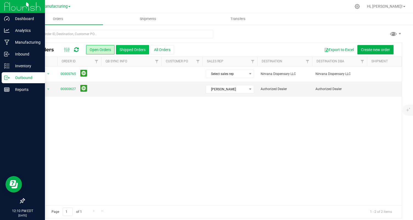
click at [121, 50] on button "Shipped Orders" at bounding box center [132, 49] width 33 height 9
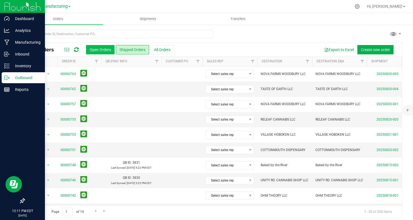
click at [96, 49] on button "Open Orders" at bounding box center [100, 49] width 29 height 9
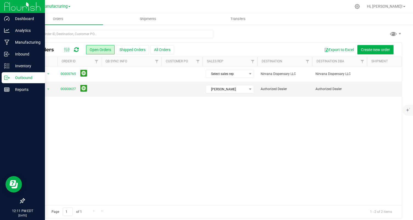
click at [52, 3] on div "Manufacturing Cultivation Manufacturing" at bounding box center [55, 6] width 29 height 7
click at [52, 4] on span "Manufacturing" at bounding box center [54, 6] width 26 height 5
click at [52, 20] on link "Cultivation" at bounding box center [56, 19] width 80 height 7
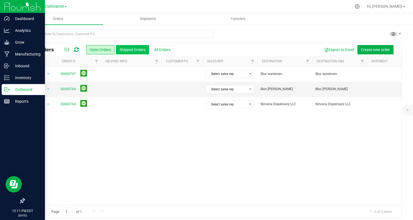
click at [134, 52] on button "Shipped Orders" at bounding box center [132, 49] width 33 height 9
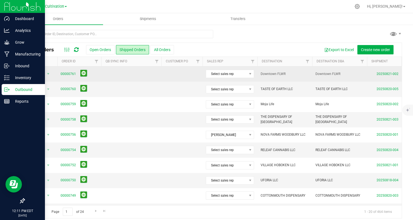
click at [60, 72] on td "00000761" at bounding box center [79, 73] width 44 height 15
click at [66, 75] on link "00000761" at bounding box center [68, 73] width 15 height 5
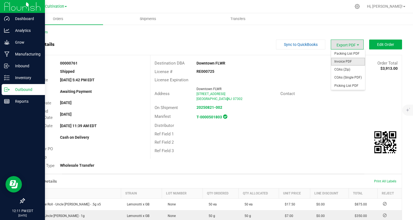
click at [354, 62] on span "Invoice PDF" at bounding box center [348, 62] width 34 height 8
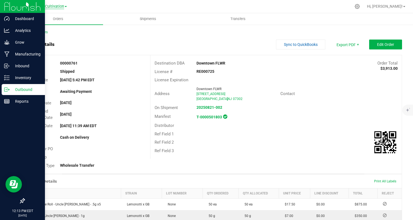
click at [49, 6] on span "Cultivation" at bounding box center [54, 6] width 19 height 5
click at [59, 28] on link "Manufacturing" at bounding box center [56, 26] width 80 height 7
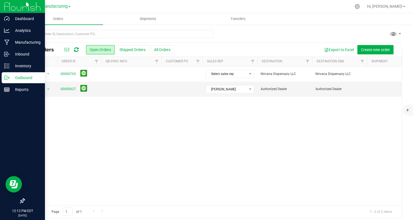
click at [127, 51] on button "Shipped Orders" at bounding box center [132, 49] width 33 height 9
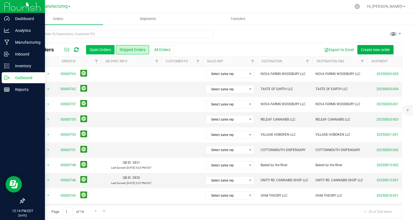
click at [99, 53] on button "Open Orders" at bounding box center [100, 49] width 29 height 9
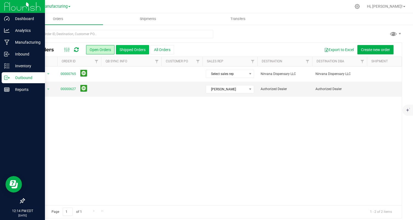
click at [132, 52] on button "Shipped Orders" at bounding box center [132, 49] width 33 height 9
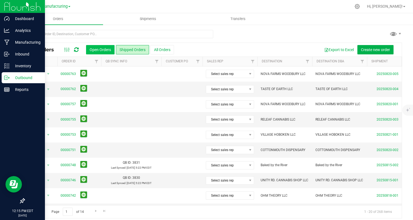
click at [88, 53] on button "Open Orders" at bounding box center [100, 49] width 29 height 9
